Goal: Information Seeking & Learning: Learn about a topic

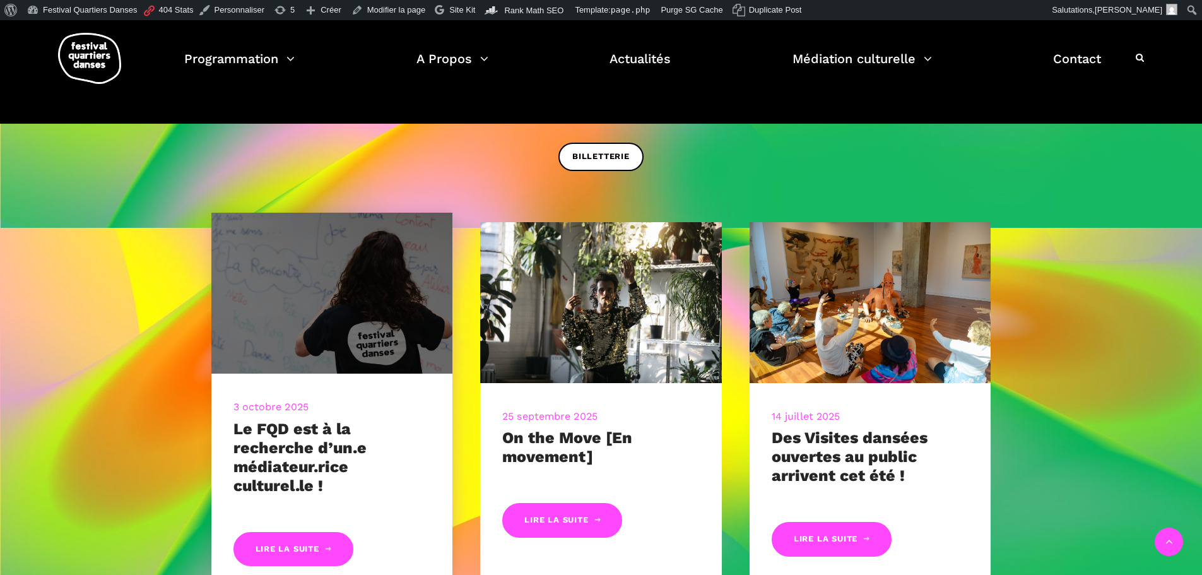
scroll to position [568, 0]
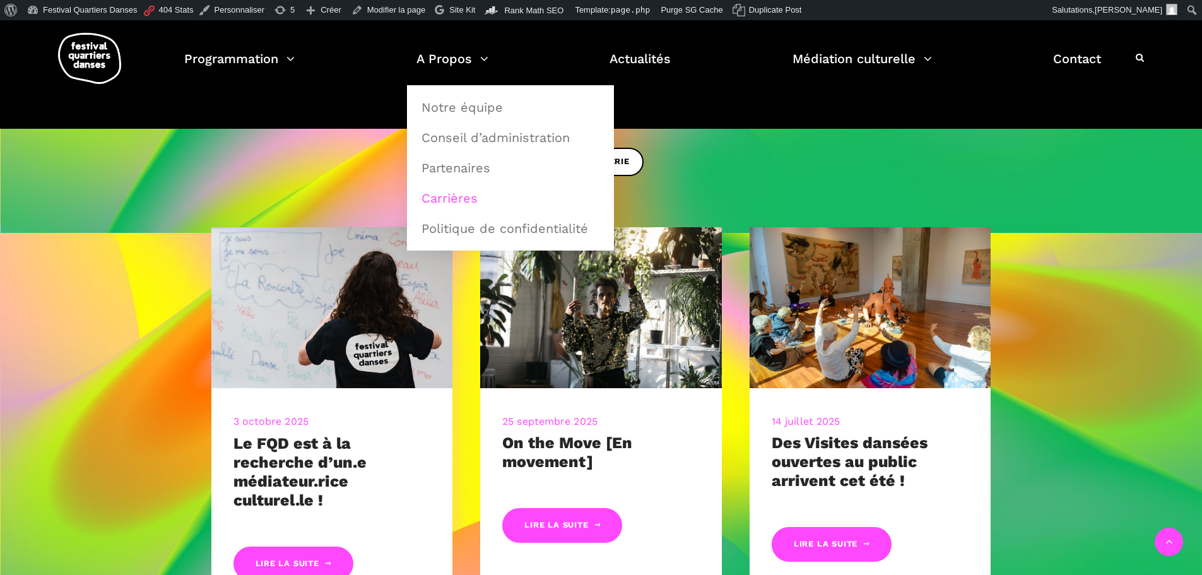
click at [467, 194] on link "Carrières" at bounding box center [510, 198] width 193 height 29
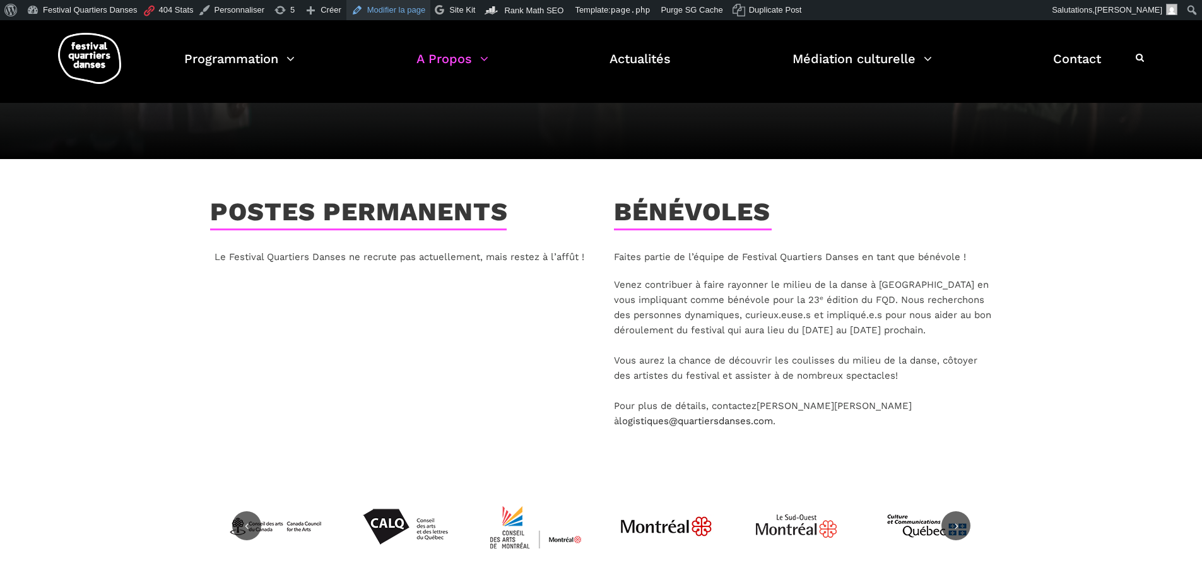
click at [402, 8] on link "Modifier la page" at bounding box center [388, 10] width 85 height 20
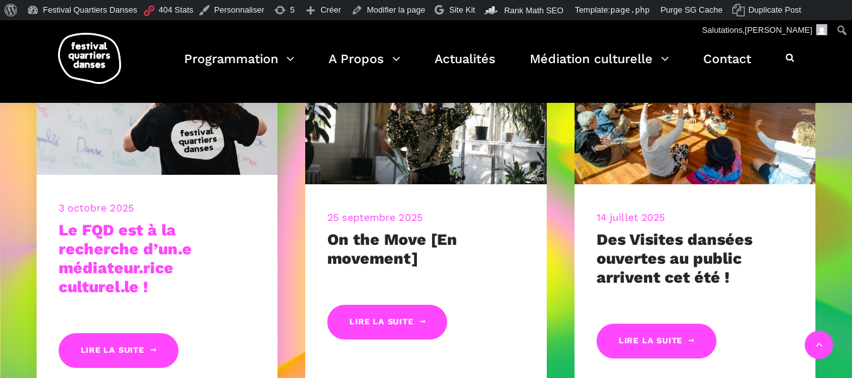
scroll to position [568, 0]
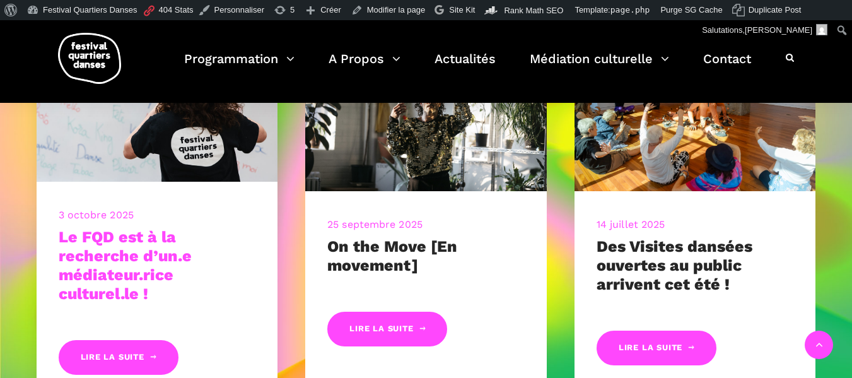
click at [135, 252] on link "Le FQD est à la recherche d’un.e médiateur.rice culturel.le !" at bounding box center [125, 265] width 133 height 75
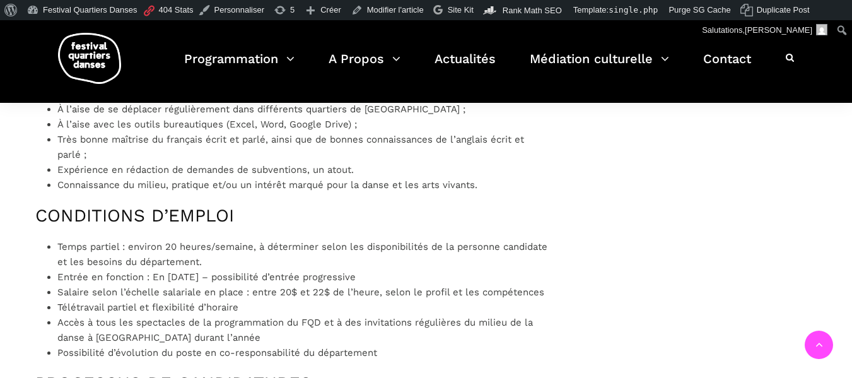
scroll to position [1135, 0]
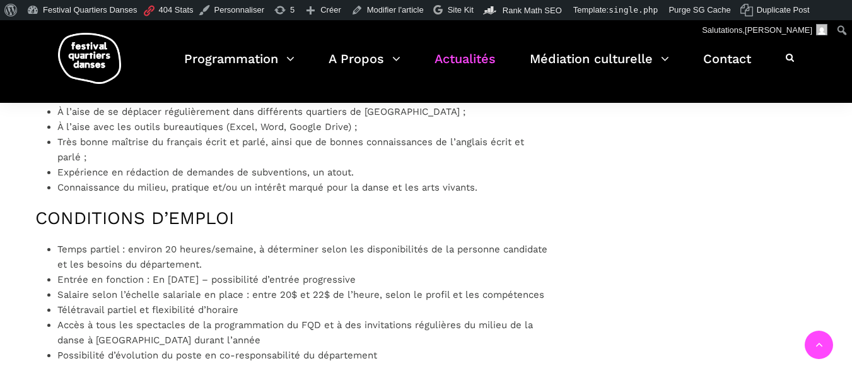
click at [464, 57] on link "Actualités" at bounding box center [465, 66] width 61 height 37
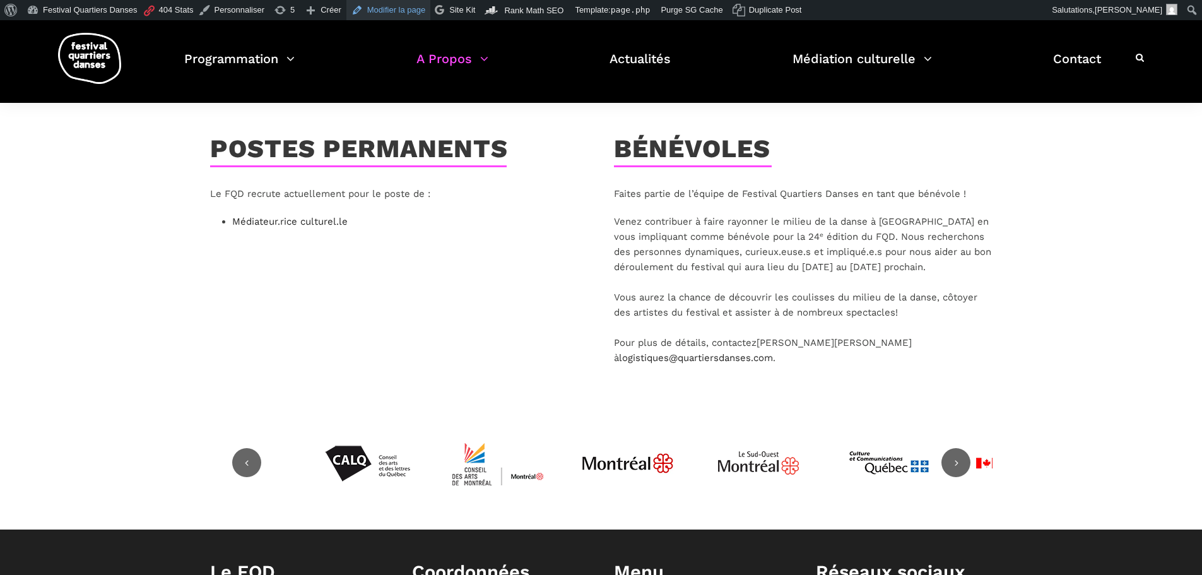
click at [394, 10] on link "Modifier la page" at bounding box center [388, 10] width 85 height 20
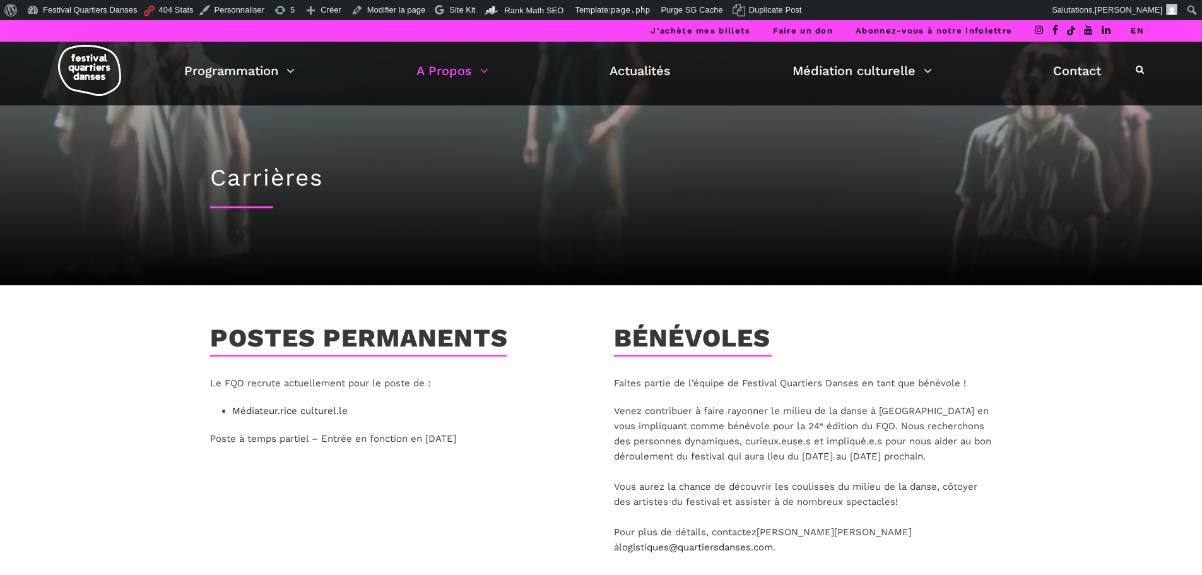
click at [1134, 29] on link "EN" at bounding box center [1136, 30] width 13 height 9
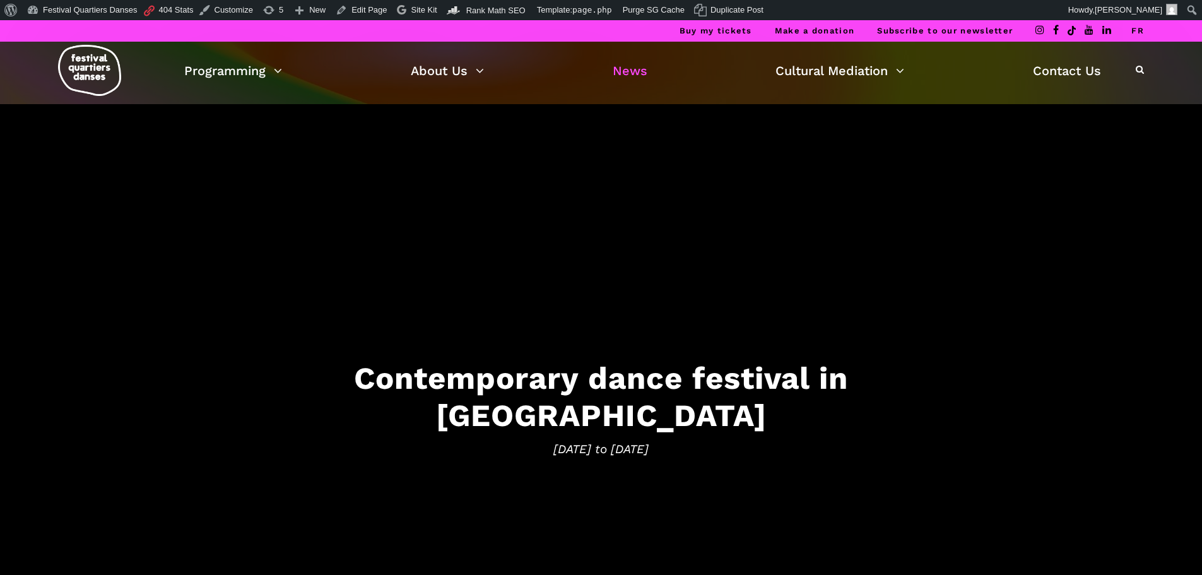
click at [625, 74] on link "News" at bounding box center [629, 70] width 35 height 21
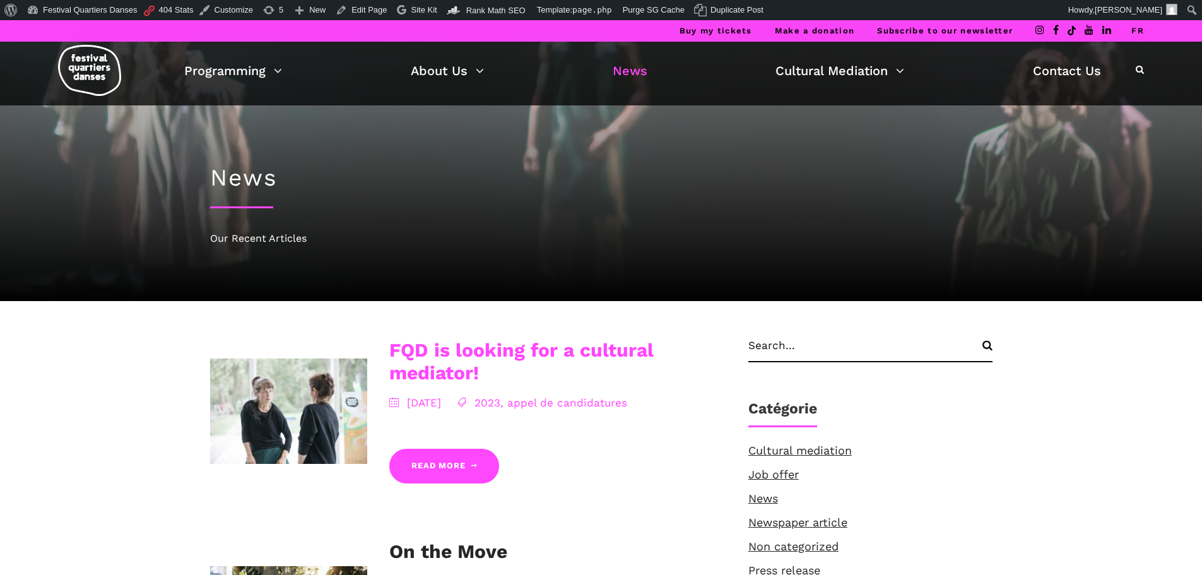
click at [435, 360] on link "FQD is looking for a cultural mediator!" at bounding box center [521, 361] width 264 height 45
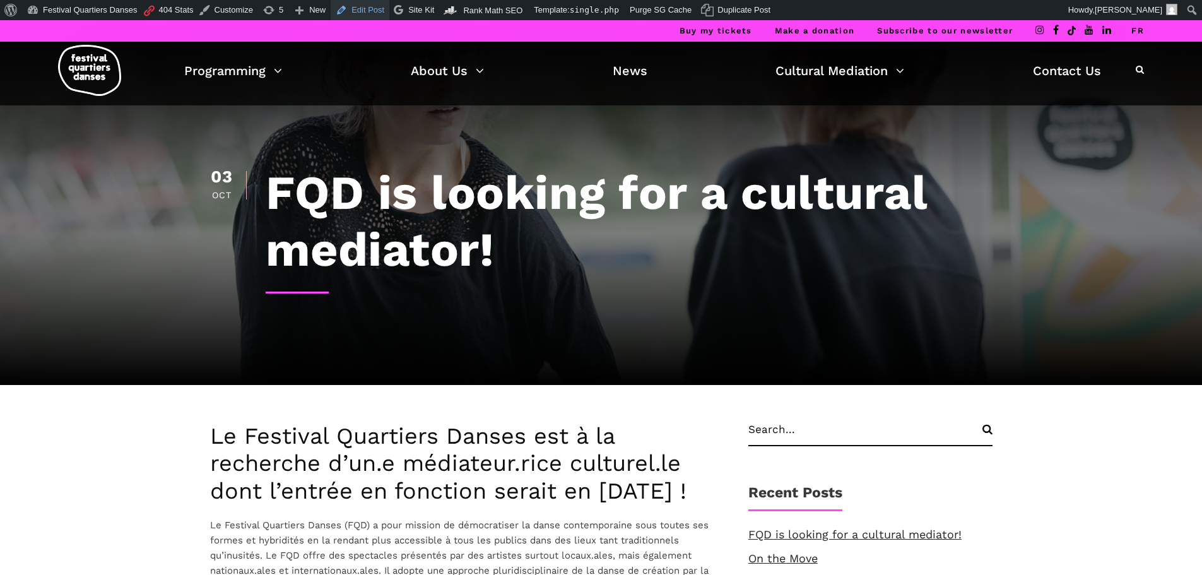
click at [365, 11] on link "Edit Post" at bounding box center [360, 10] width 59 height 20
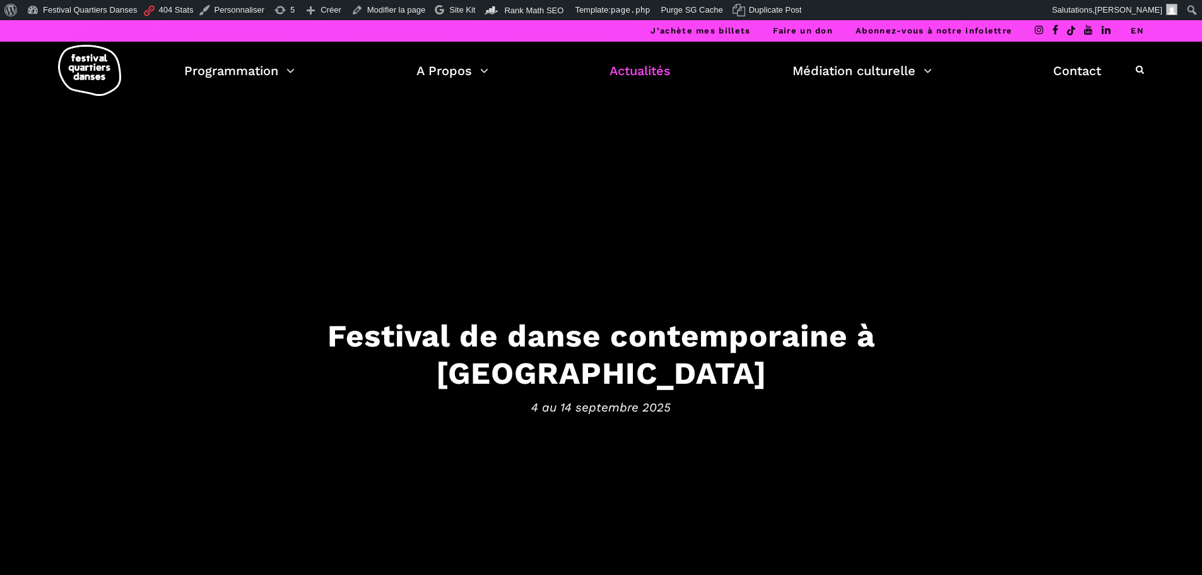
drag, startPoint x: 0, startPoint y: 0, endPoint x: 665, endPoint y: 70, distance: 668.5
click at [665, 70] on link "Actualités" at bounding box center [639, 70] width 61 height 21
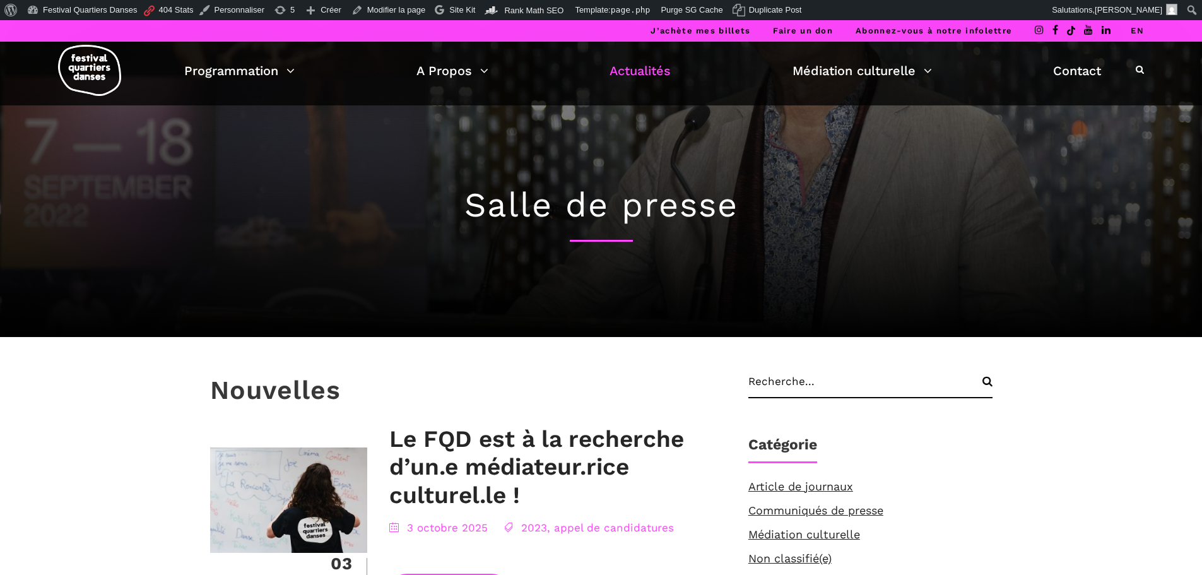
click at [1139, 25] on li "EN" at bounding box center [1136, 30] width 13 height 21
click at [1137, 34] on link "EN" at bounding box center [1136, 30] width 13 height 9
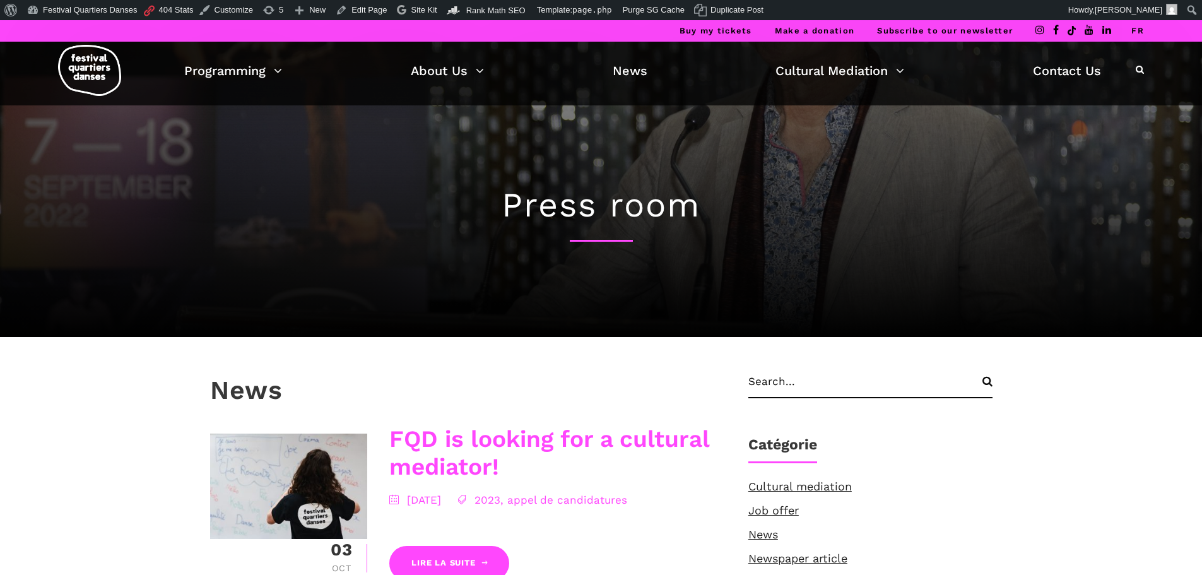
scroll to position [252, 0]
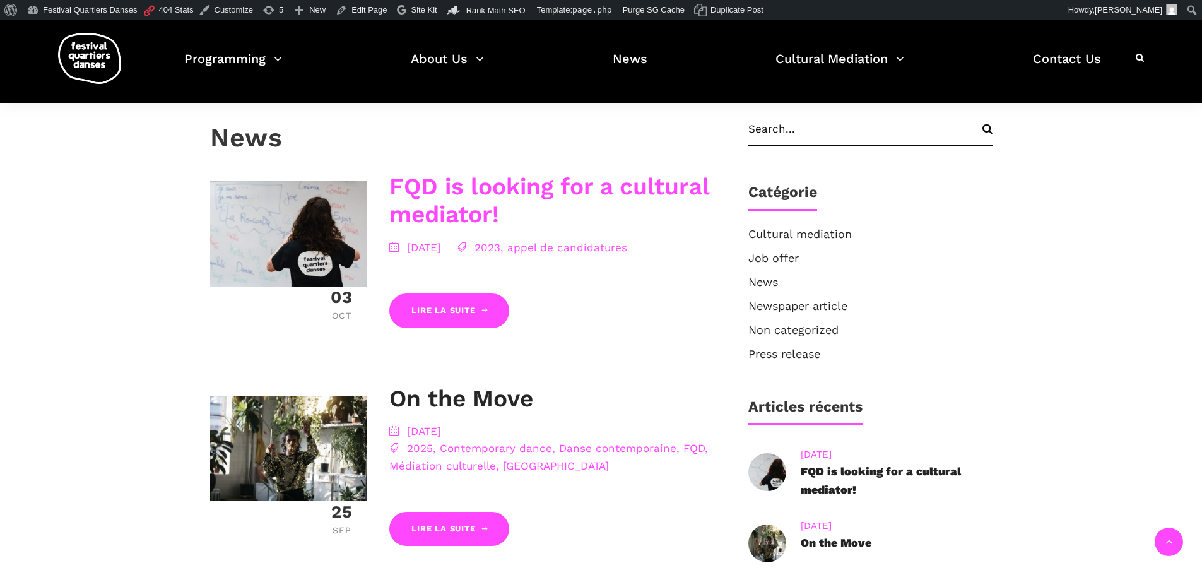
click at [447, 193] on link "FQD is looking for a cultural mediator!" at bounding box center [549, 200] width 320 height 55
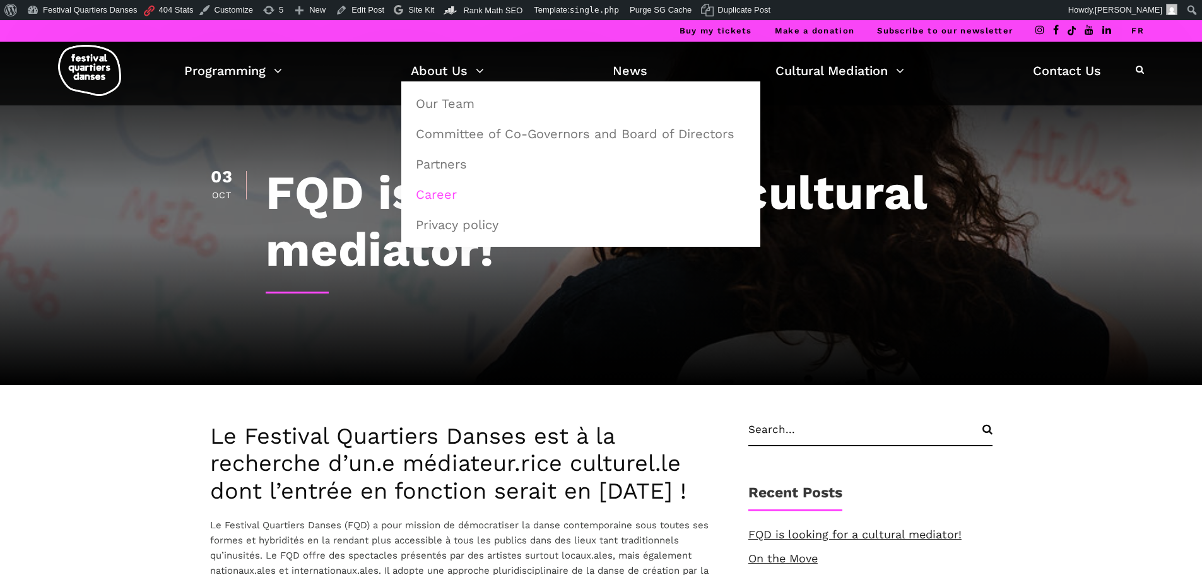
click at [451, 193] on link "Career" at bounding box center [580, 194] width 345 height 29
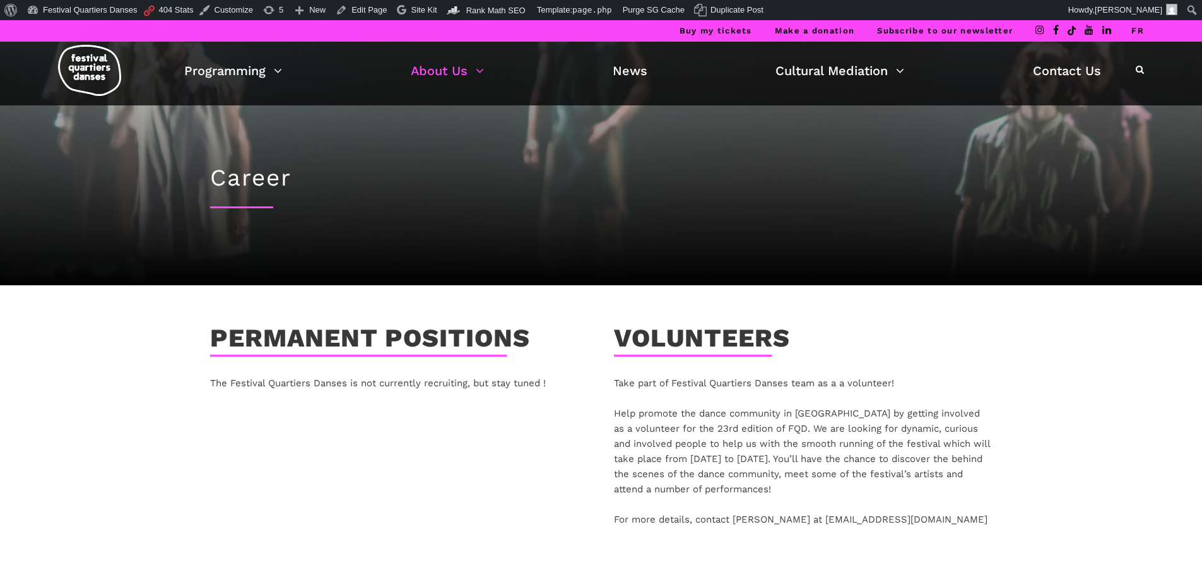
click at [361, 21] on div "Buy my tickets Make a donation Subscribe to our newsletter FR" at bounding box center [601, 30] width 1202 height 21
click at [358, 11] on link "Edit Page" at bounding box center [361, 10] width 61 height 20
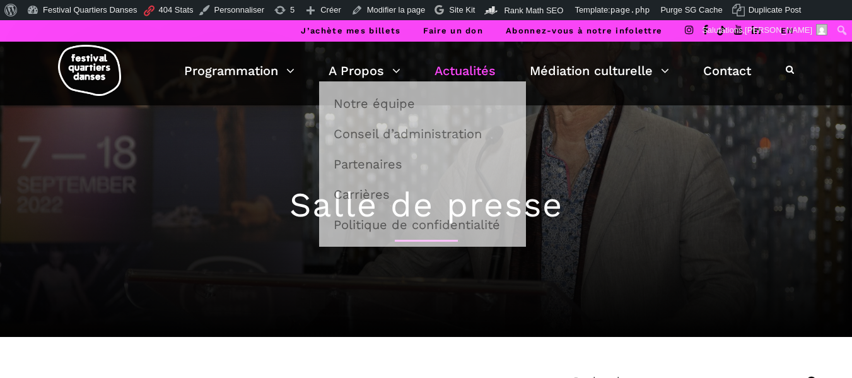
click at [350, 74] on link "A Propos" at bounding box center [365, 70] width 72 height 21
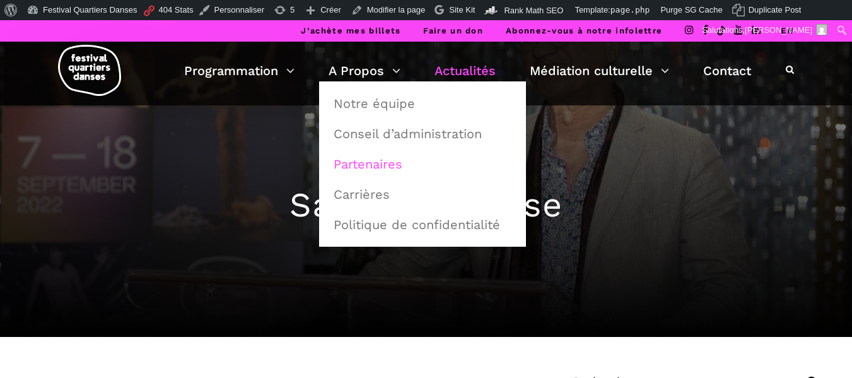
click at [377, 160] on link "Partenaires" at bounding box center [422, 163] width 193 height 29
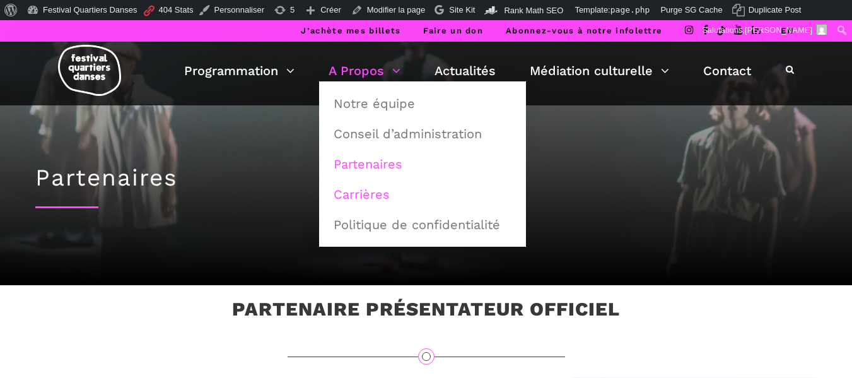
click at [380, 191] on link "Carrières" at bounding box center [422, 194] width 193 height 29
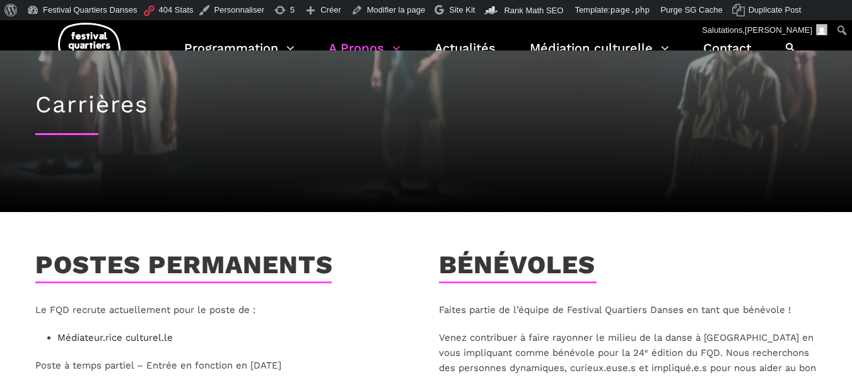
scroll to position [189, 0]
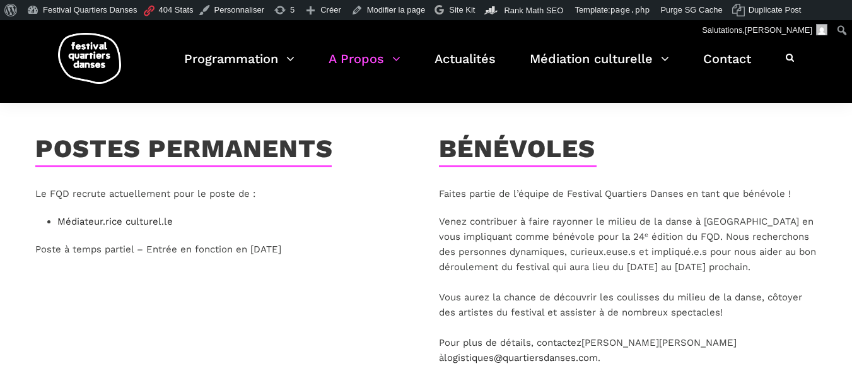
click at [153, 192] on p "Le FQD recrute actuellement pour le poste de :" at bounding box center [224, 193] width 378 height 15
drag, startPoint x: 265, startPoint y: 194, endPoint x: 17, endPoint y: 182, distance: 248.2
click at [17, 182] on div "Postes permanents Le FQD recrute actuellement pour le poste de : Médiateur.rice…" at bounding box center [426, 265] width 833 height 263
copy p "Le FQD recrute actuellement pour le poste de :"
click at [237, 296] on div "Postes permanents Le FQD recrute actuellement pour le poste de : Médiateur.rice…" at bounding box center [225, 265] width 404 height 263
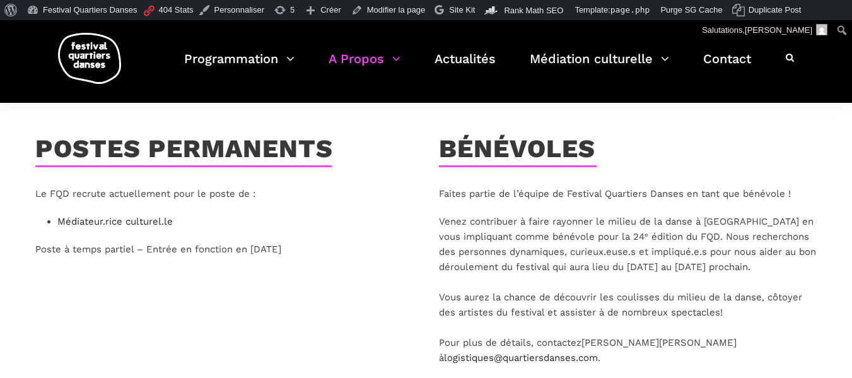
drag, startPoint x: 338, startPoint y: 247, endPoint x: 0, endPoint y: 257, distance: 338.2
click at [0, 257] on div "Postes permanents Le FQD recrute actuellement pour le poste de : Médiateur.rice…" at bounding box center [426, 265] width 852 height 263
copy p "Poste à temps partiel – Entrée en fonction en Novembre 2025"
click at [94, 59] on img at bounding box center [89, 58] width 63 height 51
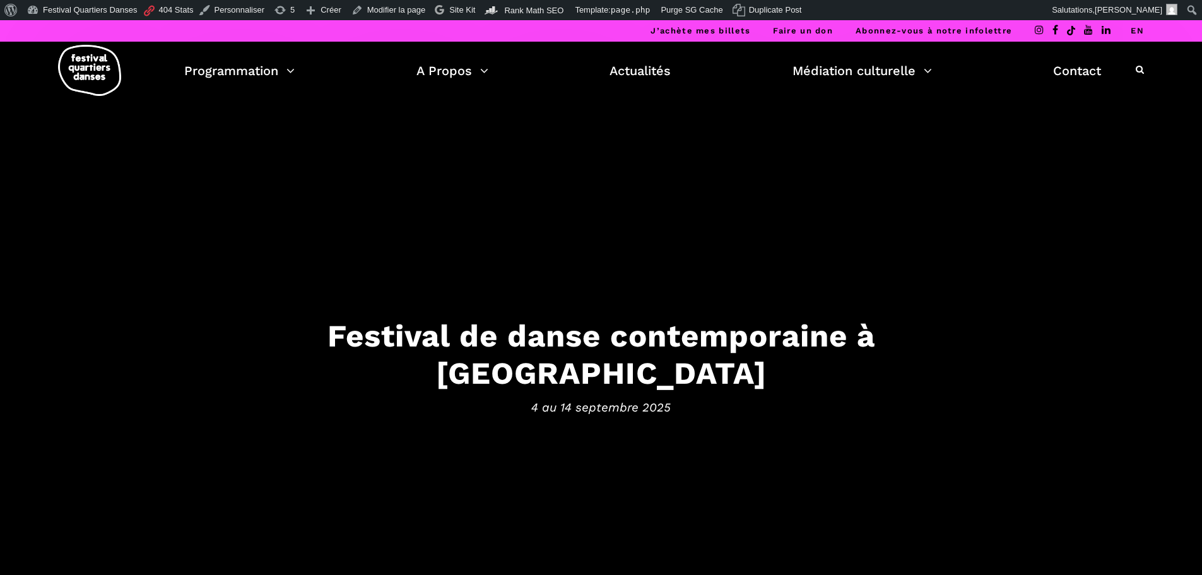
click at [852, 27] on link "EN" at bounding box center [1136, 30] width 13 height 9
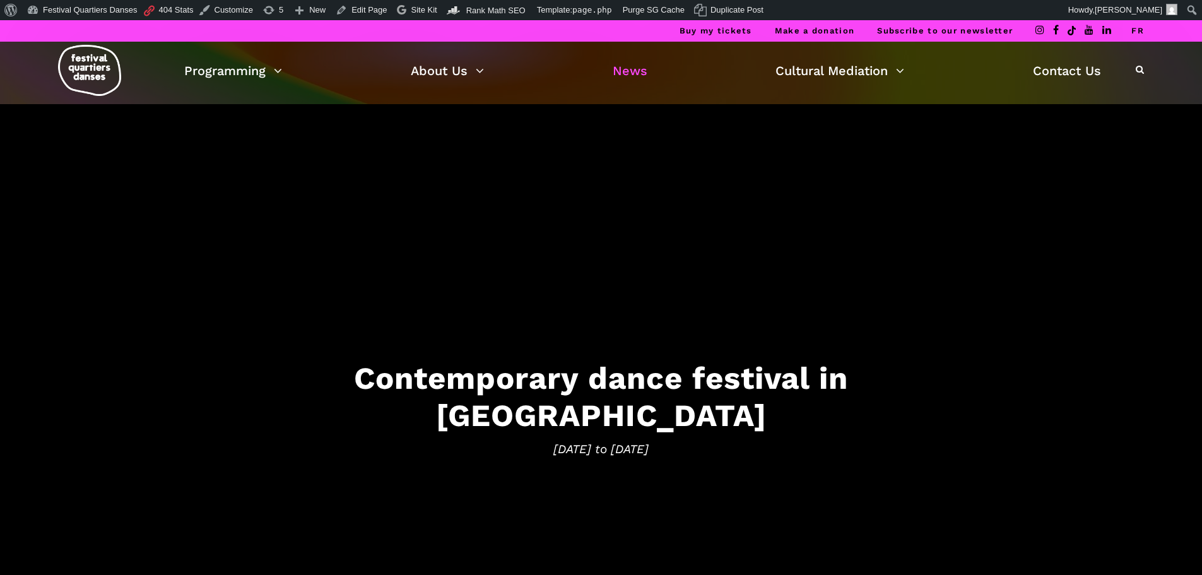
click at [616, 73] on link "News" at bounding box center [629, 70] width 35 height 21
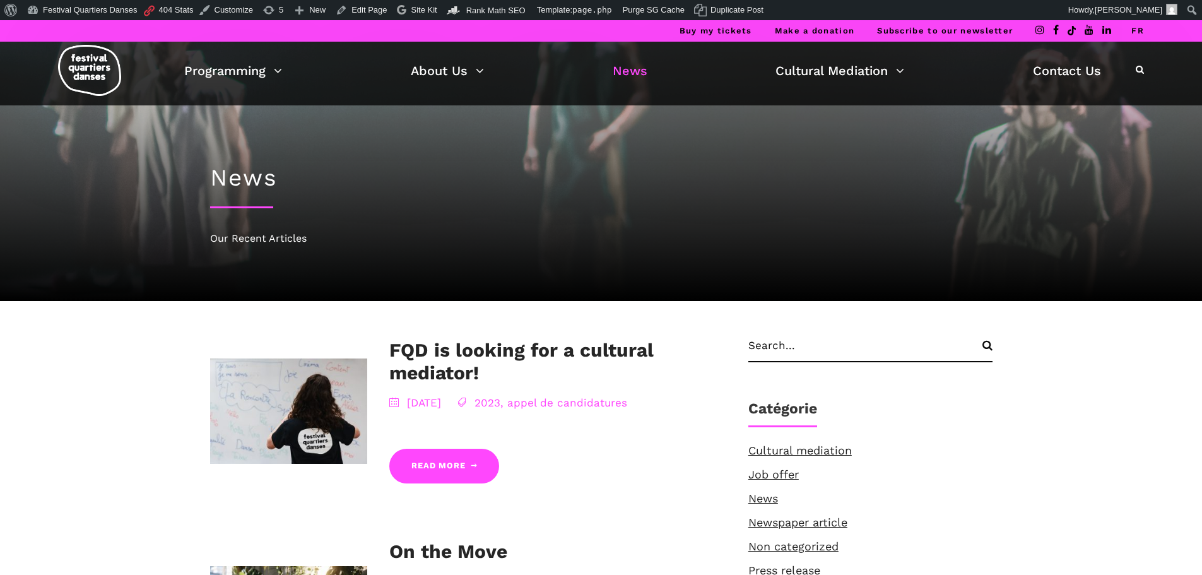
click at [491, 361] on h3 "FQD is looking for a cultural mediator!" at bounding box center [556, 361] width 334 height 45
click at [453, 350] on link "FQD is looking for a cultural mediator!" at bounding box center [521, 361] width 264 height 45
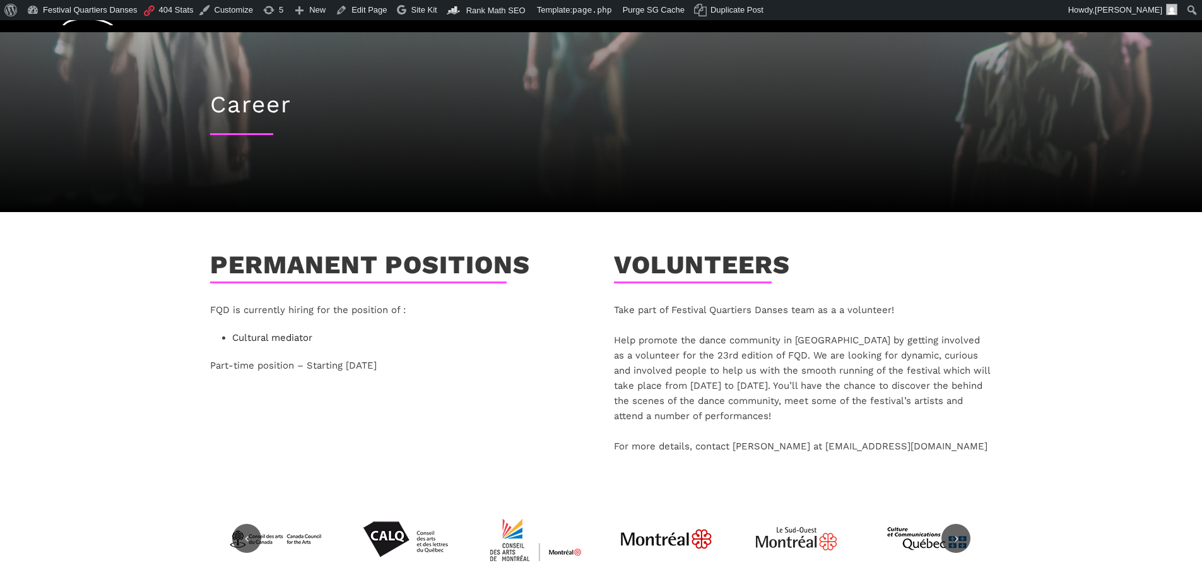
scroll to position [189, 0]
